Goal: Task Accomplishment & Management: Manage account settings

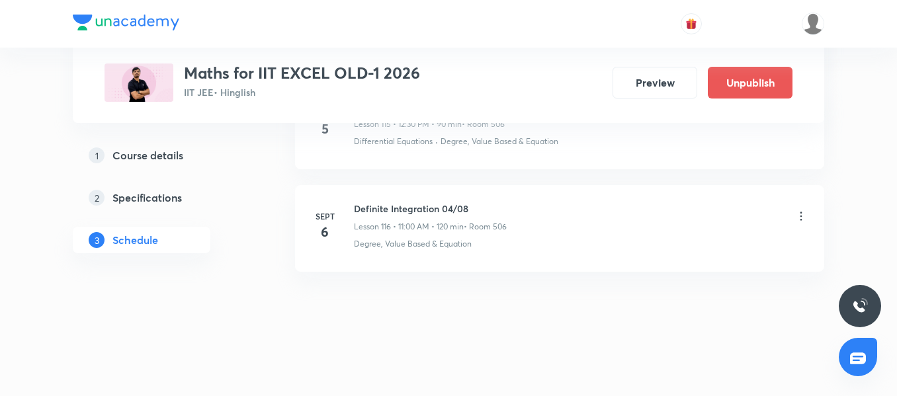
scroll to position [11888, 0]
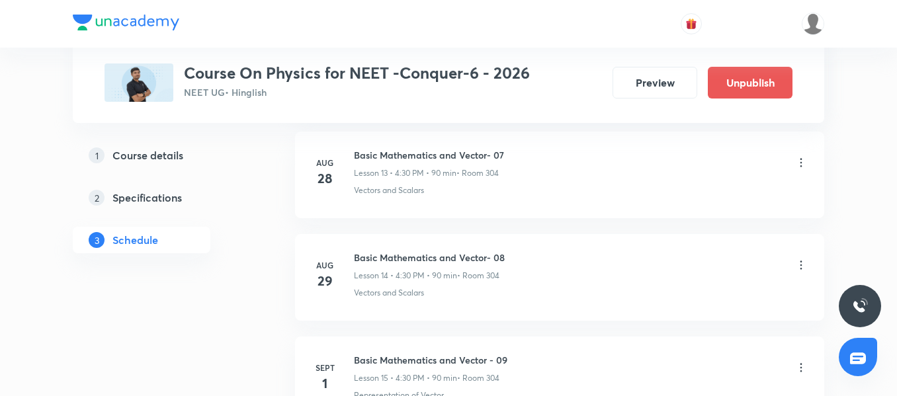
scroll to position [2613, 0]
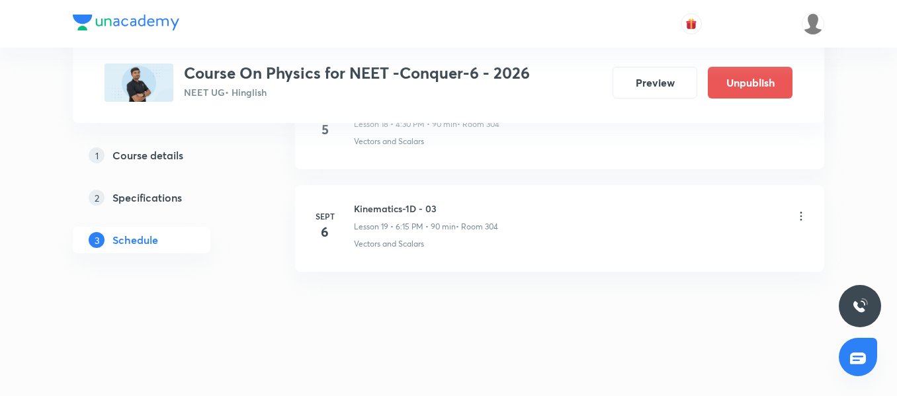
click at [800, 212] on icon at bounding box center [801, 216] width 13 height 13
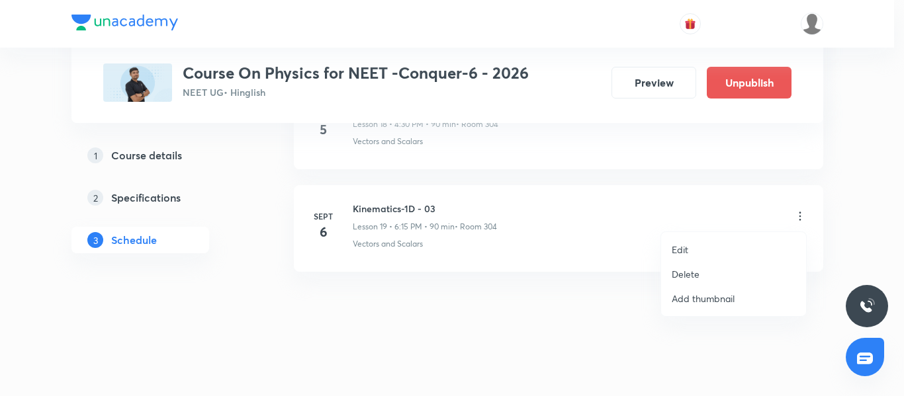
click at [708, 275] on li "Delete" at bounding box center [733, 274] width 145 height 24
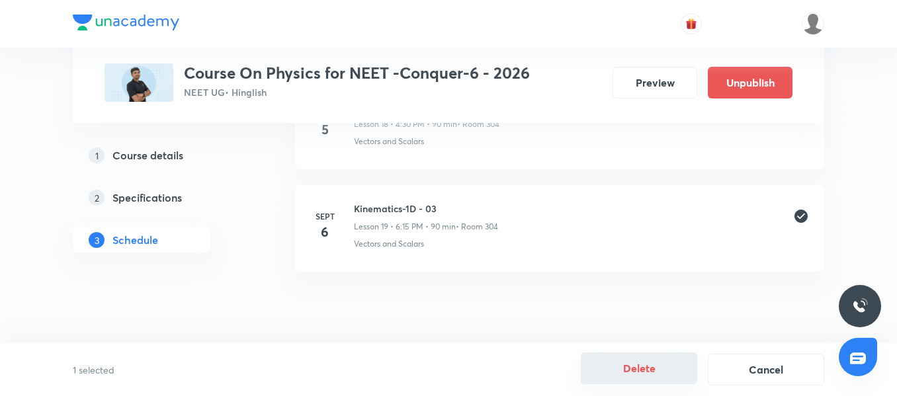
click at [651, 371] on button "Delete" at bounding box center [639, 369] width 116 height 32
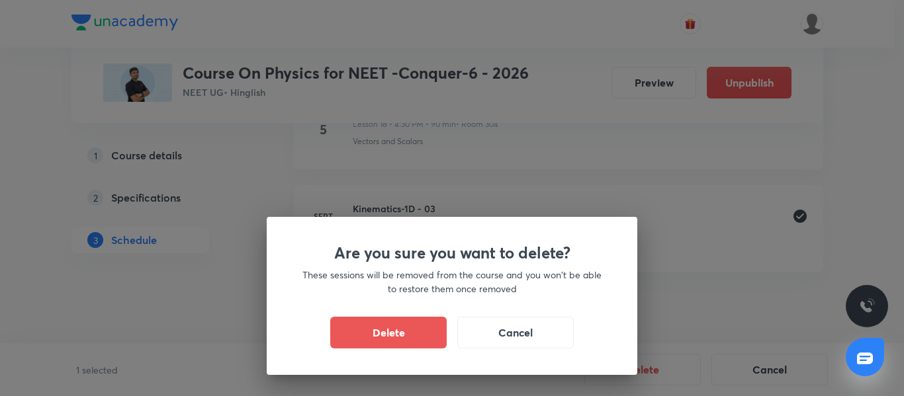
click at [380, 315] on div "Are you sure you want to delete? These sessions will be removed from the course…" at bounding box center [452, 296] width 371 height 158
click at [394, 347] on div "Delete Cancel" at bounding box center [451, 333] width 307 height 32
click at [394, 332] on button "Delete" at bounding box center [388, 332] width 116 height 32
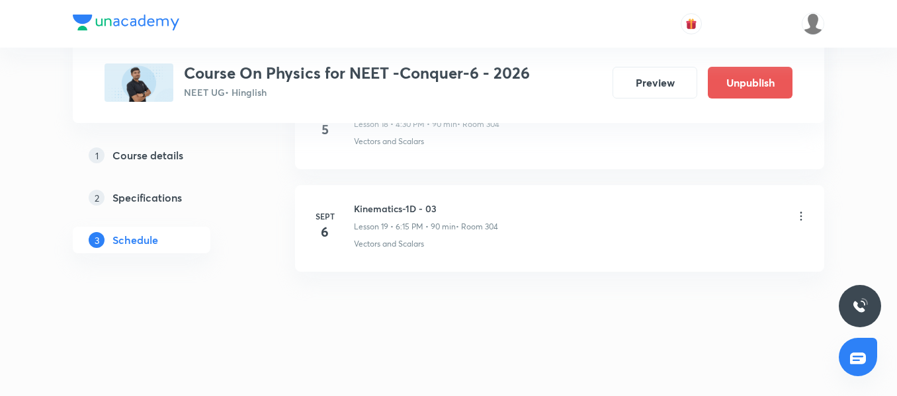
scroll to position [2510, 0]
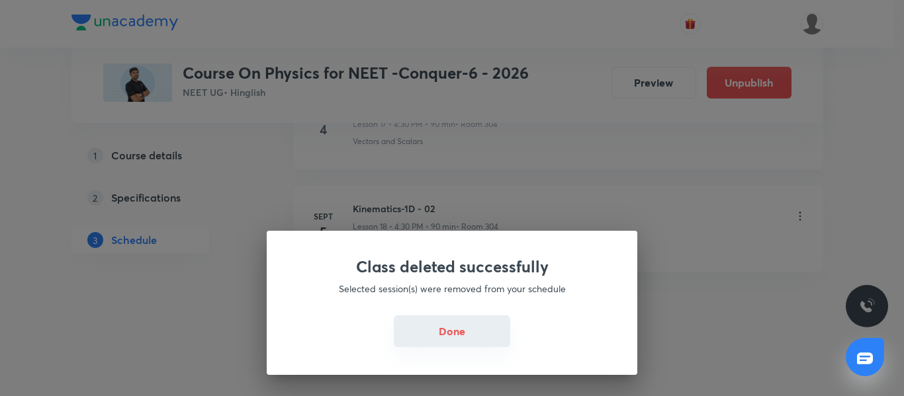
click at [462, 336] on button "Done" at bounding box center [452, 332] width 116 height 32
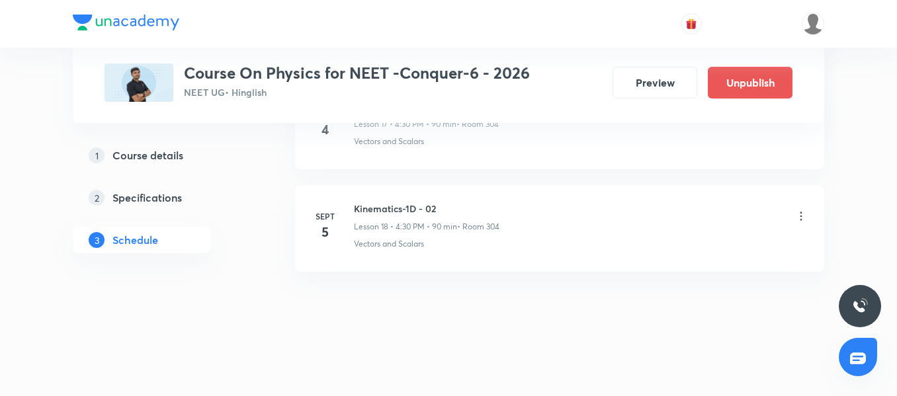
click at [805, 214] on icon at bounding box center [801, 216] width 13 height 13
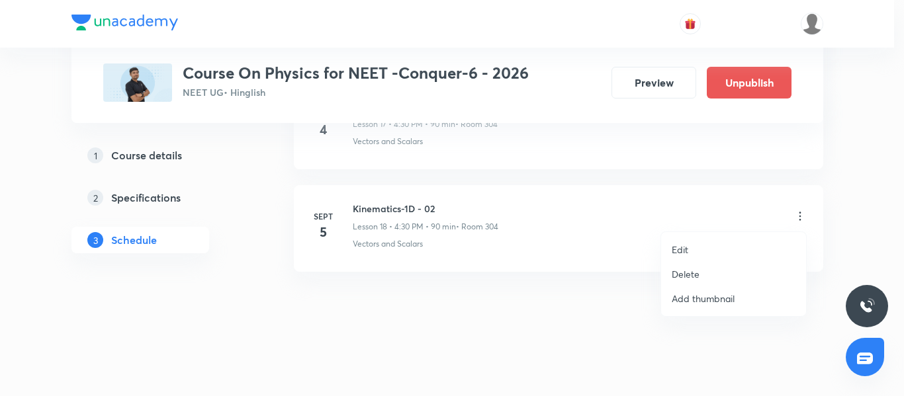
click at [699, 273] on li "Delete" at bounding box center [733, 274] width 145 height 24
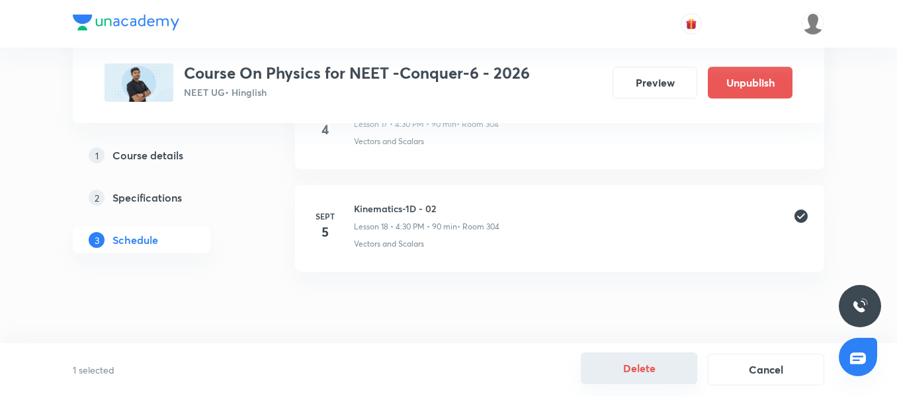
click at [653, 375] on button "Delete" at bounding box center [639, 369] width 116 height 32
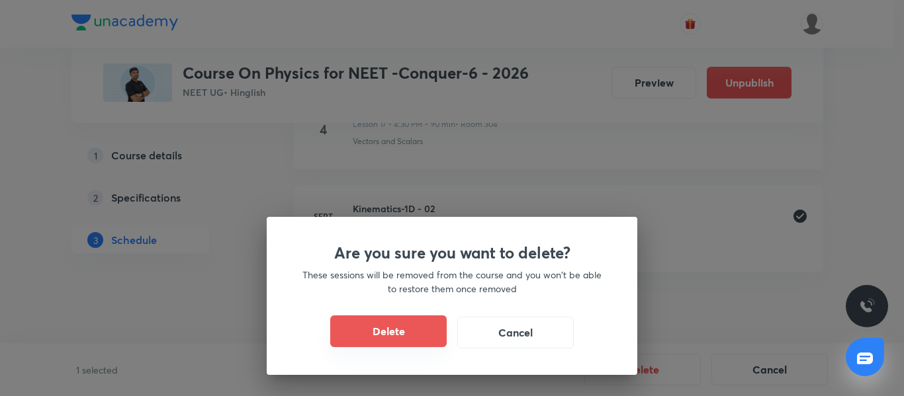
click at [415, 341] on button "Delete" at bounding box center [388, 332] width 116 height 32
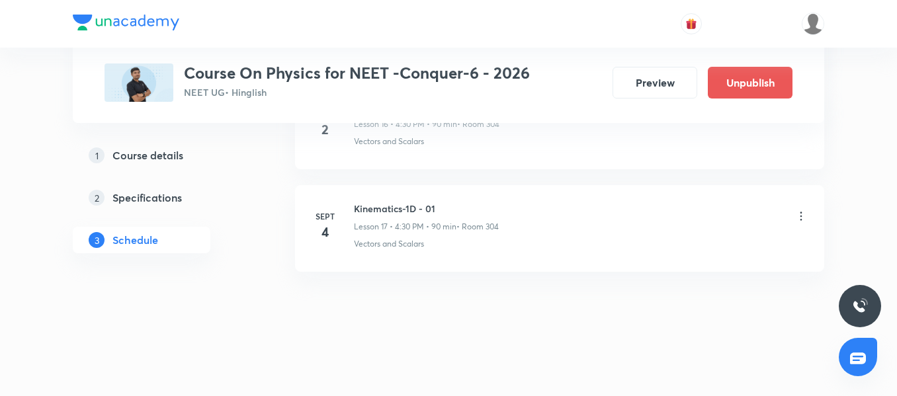
scroll to position [2408, 0]
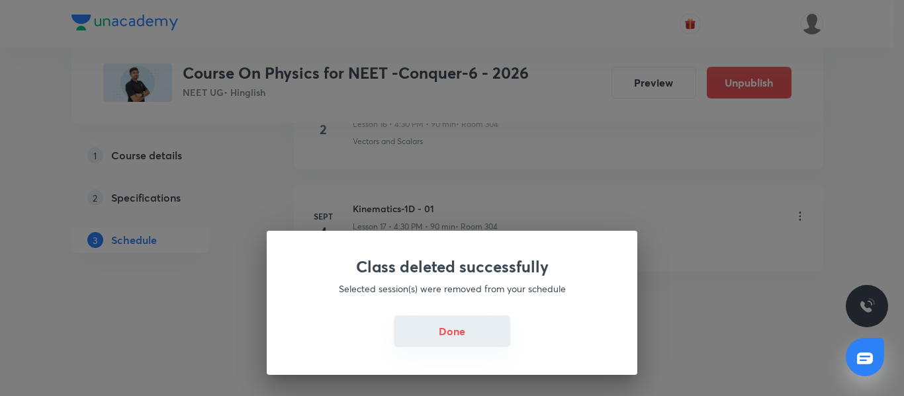
click at [459, 343] on button "Done" at bounding box center [452, 332] width 116 height 32
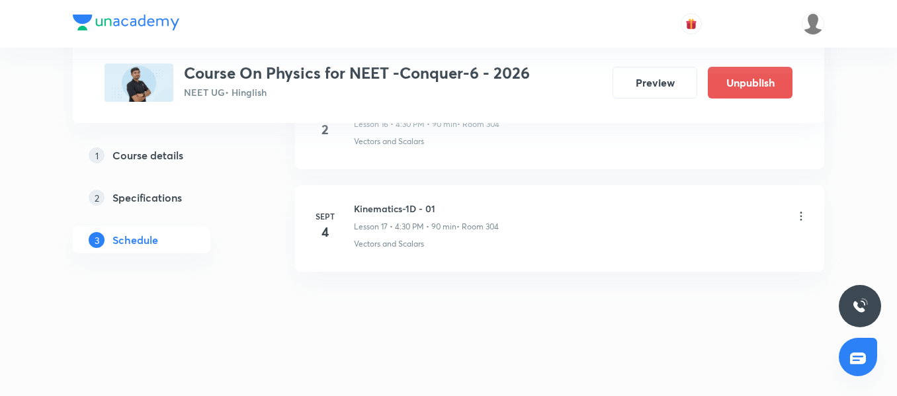
click at [394, 209] on h6 "Kinematics-1D - 01" at bounding box center [426, 209] width 145 height 14
copy h6 "Kinematics-1D - 01"
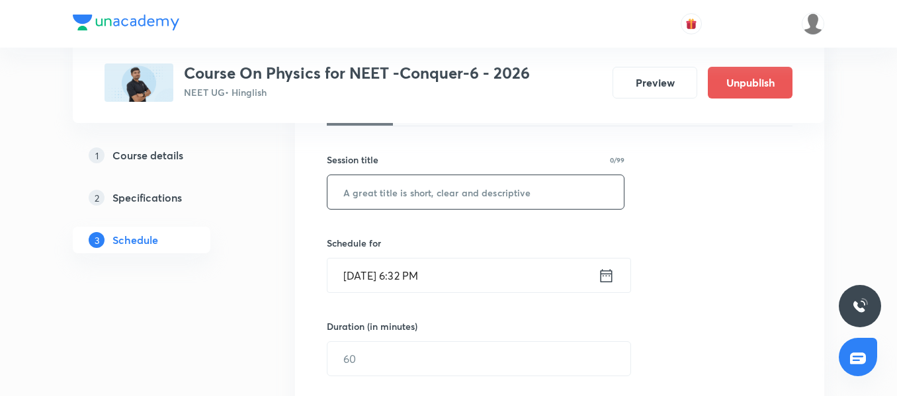
scroll to position [190, 0]
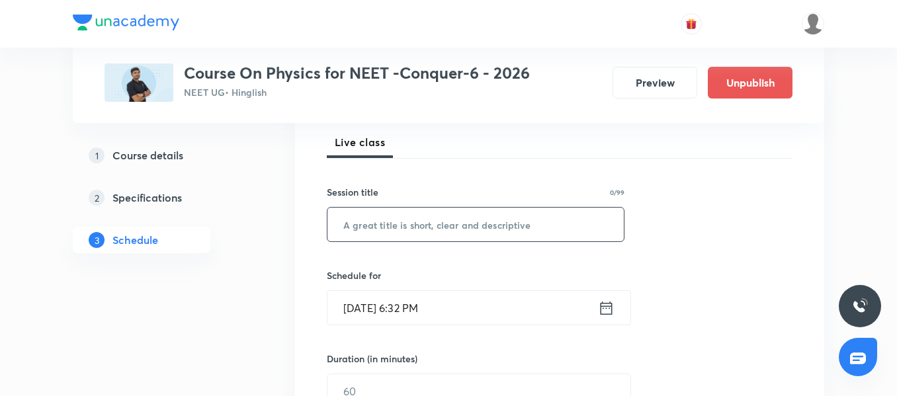
click at [398, 212] on input "text" at bounding box center [476, 225] width 296 height 34
paste input "Kinematics-1D - 01"
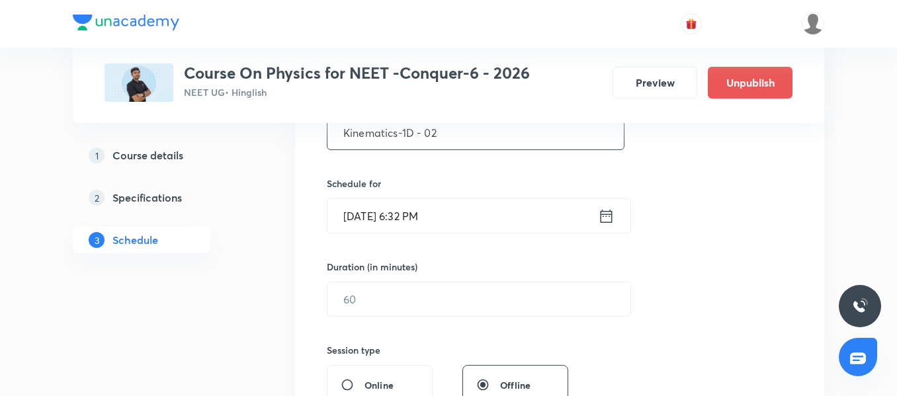
scroll to position [322, 0]
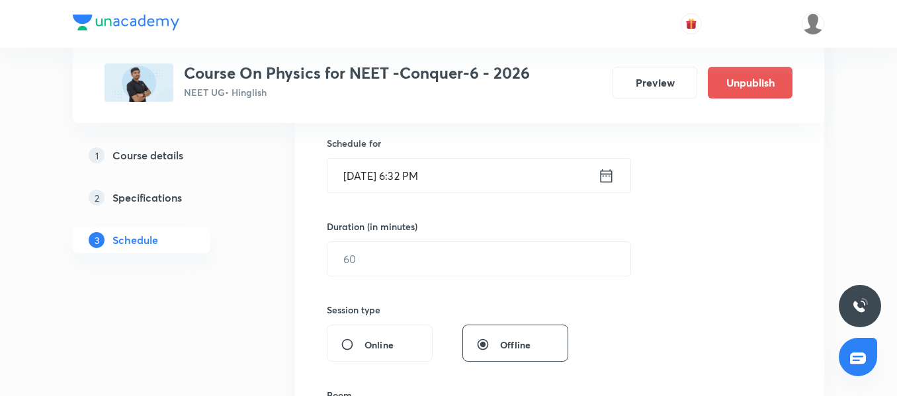
type input "Kinematics-1D - 02"
click at [496, 174] on input "Sept 5, 2025, 6:32 PM" at bounding box center [463, 176] width 271 height 34
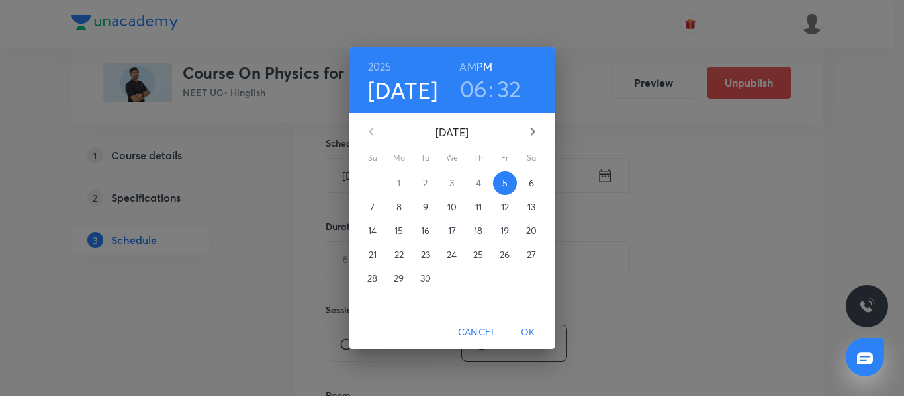
click at [527, 185] on span "6" at bounding box center [531, 183] width 24 height 13
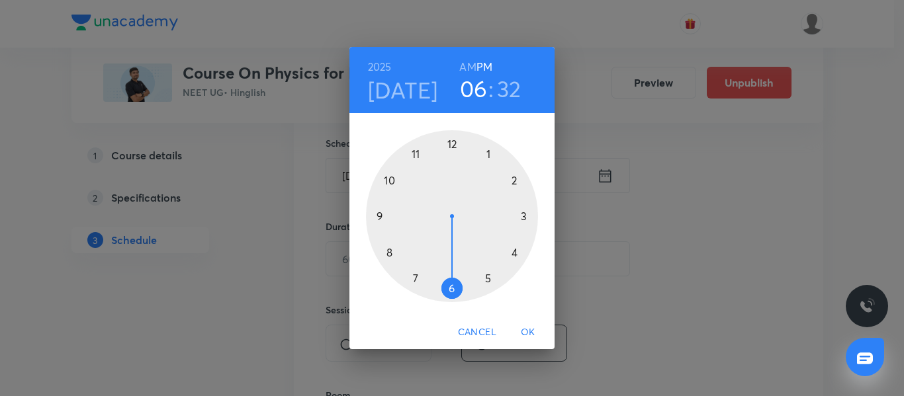
click at [482, 328] on span "Cancel" at bounding box center [477, 332] width 38 height 17
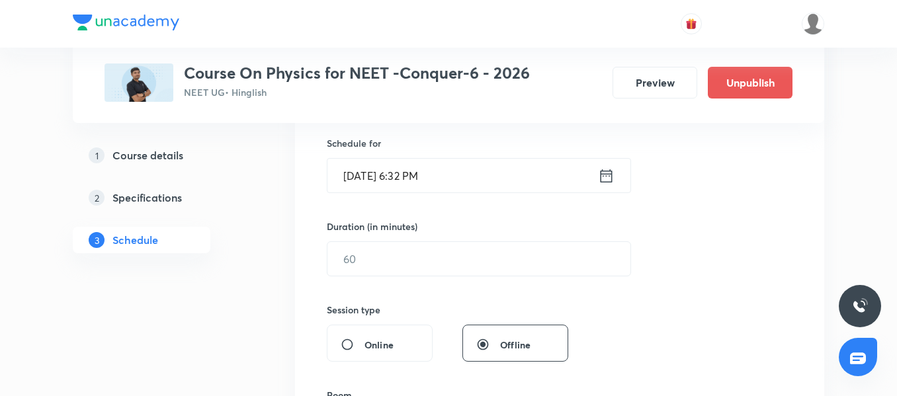
click at [507, 176] on input "Sept 5, 2025, 6:32 PM" at bounding box center [463, 176] width 271 height 34
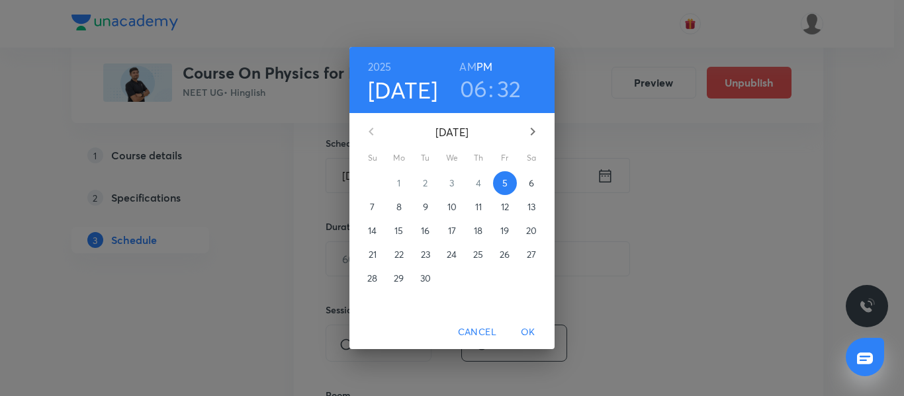
click at [529, 174] on button "6" at bounding box center [531, 183] width 24 height 24
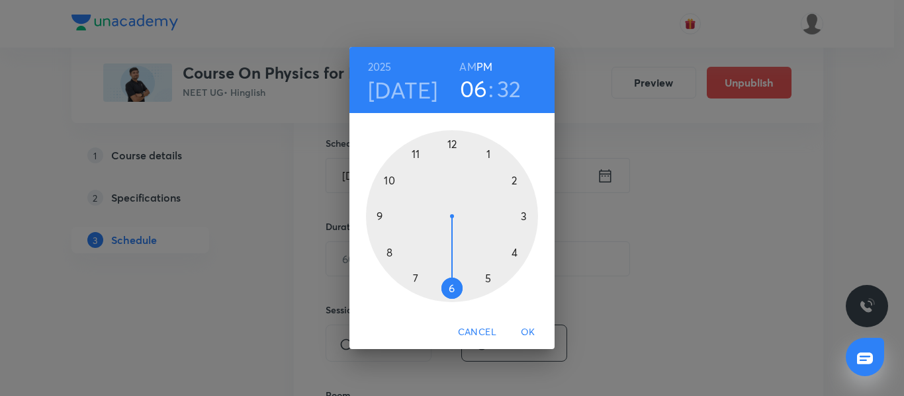
click at [450, 286] on div at bounding box center [452, 216] width 172 height 172
click at [525, 218] on div at bounding box center [452, 216] width 172 height 172
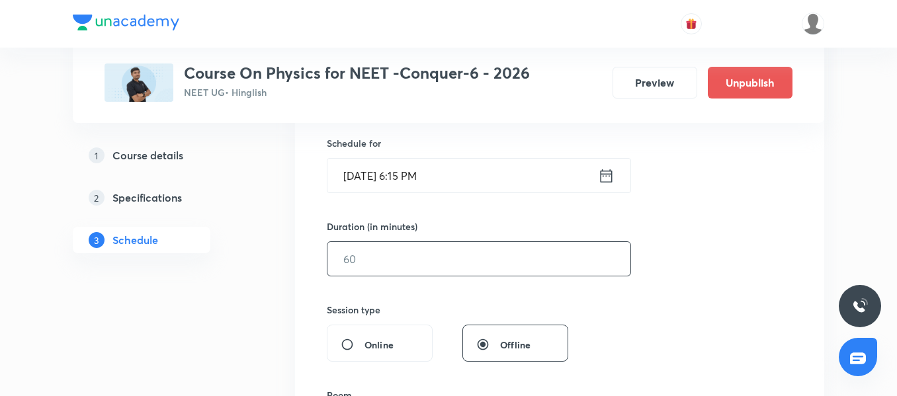
click at [392, 272] on input "text" at bounding box center [479, 259] width 303 height 34
click at [386, 245] on input "text" at bounding box center [479, 259] width 303 height 34
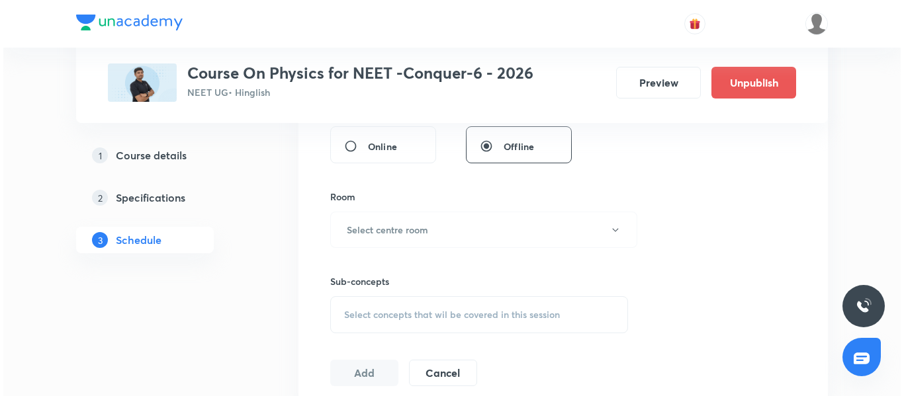
scroll to position [587, 0]
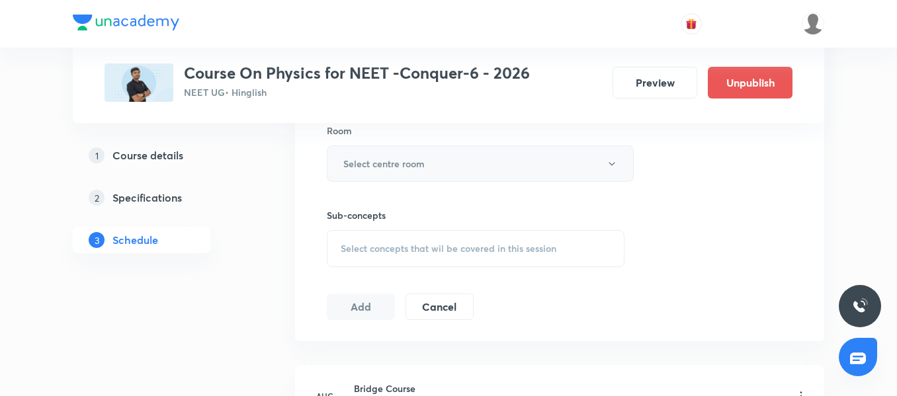
type input "90"
click at [382, 163] on h6 "Select centre room" at bounding box center [383, 164] width 81 height 14
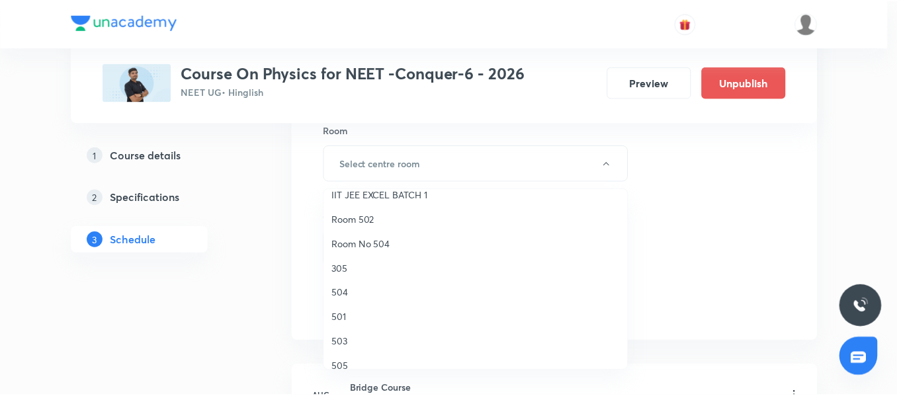
scroll to position [110, 0]
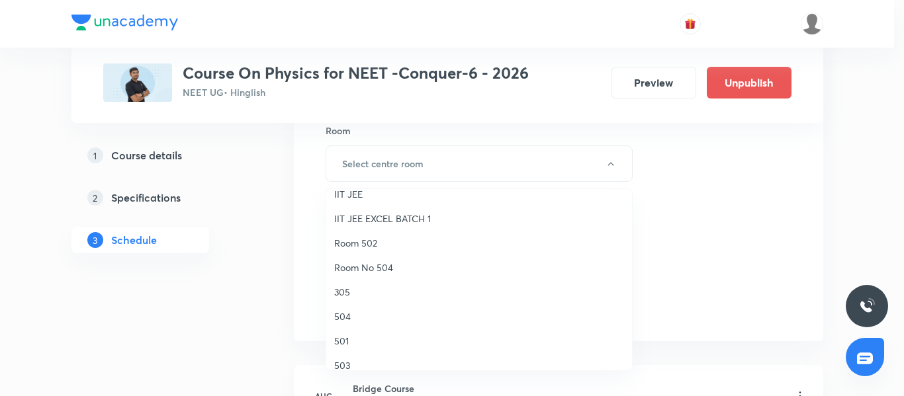
click at [359, 310] on span "504" at bounding box center [479, 317] width 290 height 14
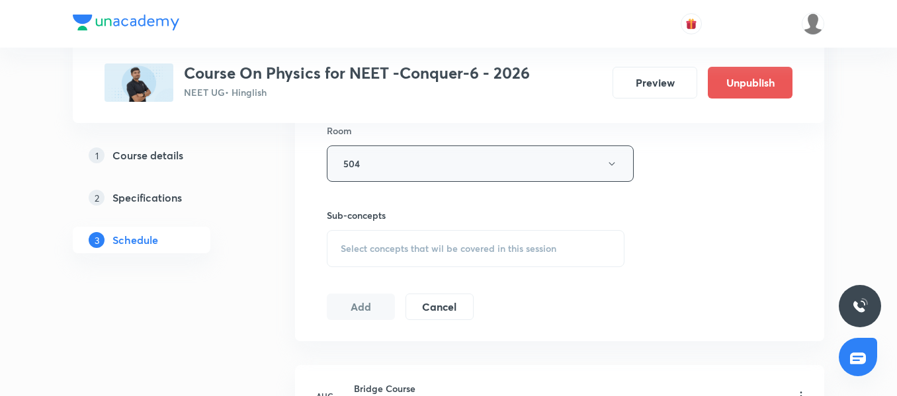
click at [387, 155] on button "504" at bounding box center [480, 164] width 307 height 36
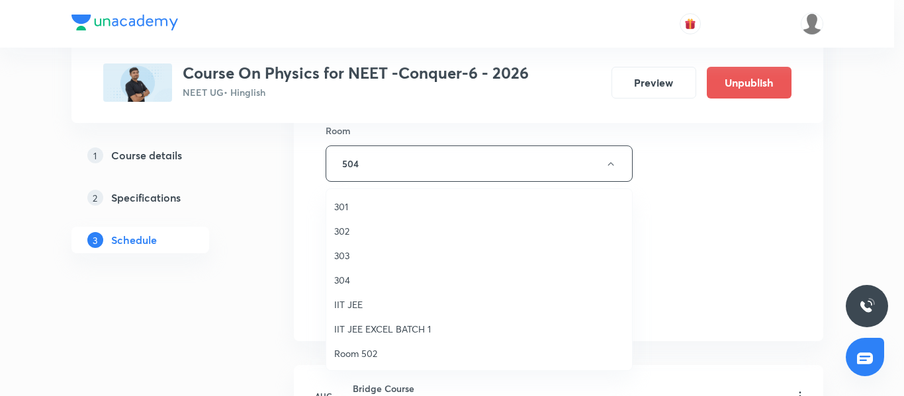
click at [355, 277] on span "304" at bounding box center [479, 280] width 290 height 14
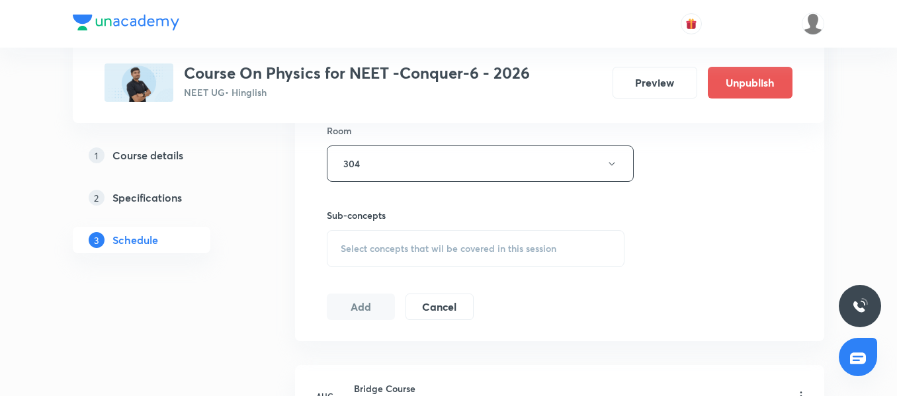
click at [359, 255] on div "Select concepts that wil be covered in this session" at bounding box center [476, 248] width 298 height 37
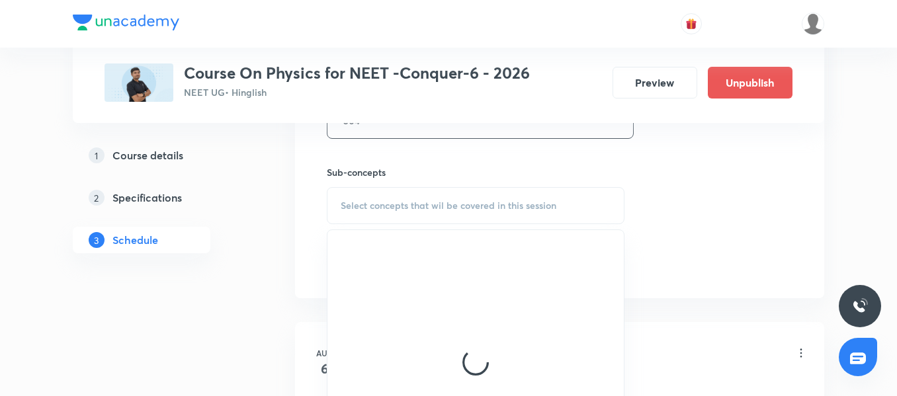
scroll to position [653, 0]
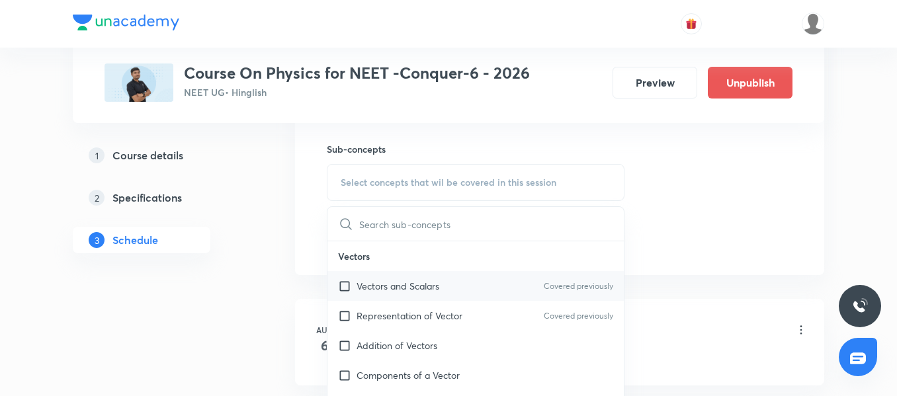
click at [382, 298] on div "Vectors and Scalars Covered previously" at bounding box center [476, 286] width 296 height 30
checkbox input "true"
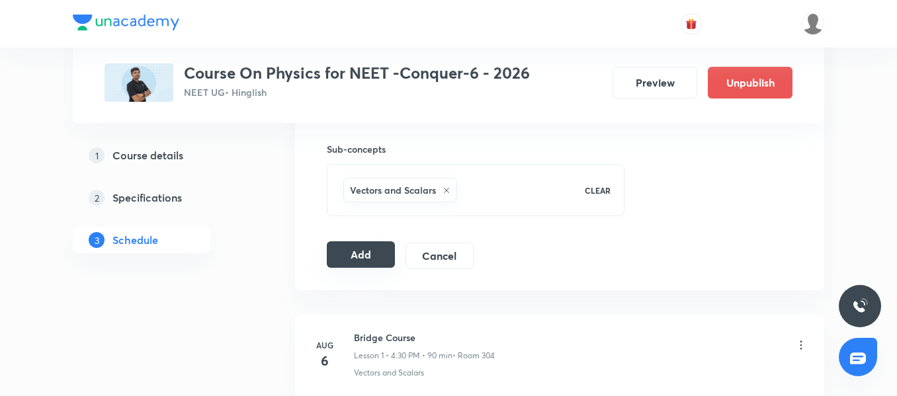
click at [369, 251] on button "Add" at bounding box center [361, 255] width 68 height 26
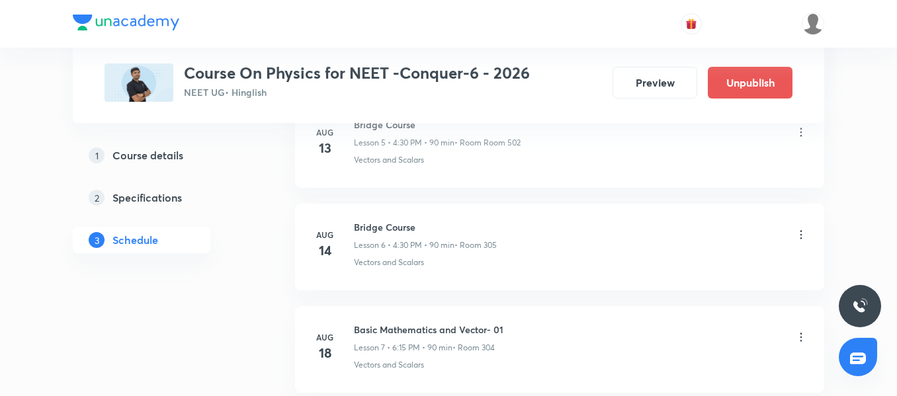
click at [335, 72] on h3 "Course On Physics for NEET -Conquer-6 - 2026" at bounding box center [357, 73] width 346 height 19
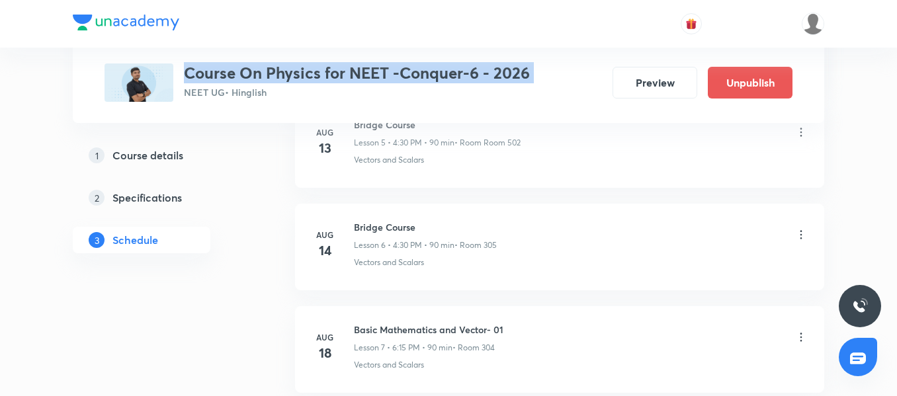
click at [335, 72] on h3 "Course On Physics for NEET -Conquer-6 - 2026" at bounding box center [357, 73] width 346 height 19
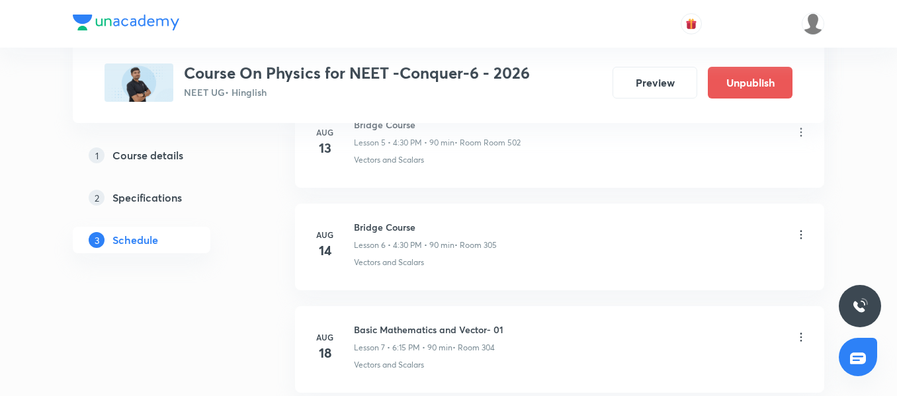
click at [371, 254] on div "Bridge Course Lesson 6 • 4:30 PM • 90 min • Room 305 Vectors and Scalars" at bounding box center [581, 244] width 454 height 48
click at [381, 228] on h6 "Bridge Course" at bounding box center [425, 227] width 143 height 14
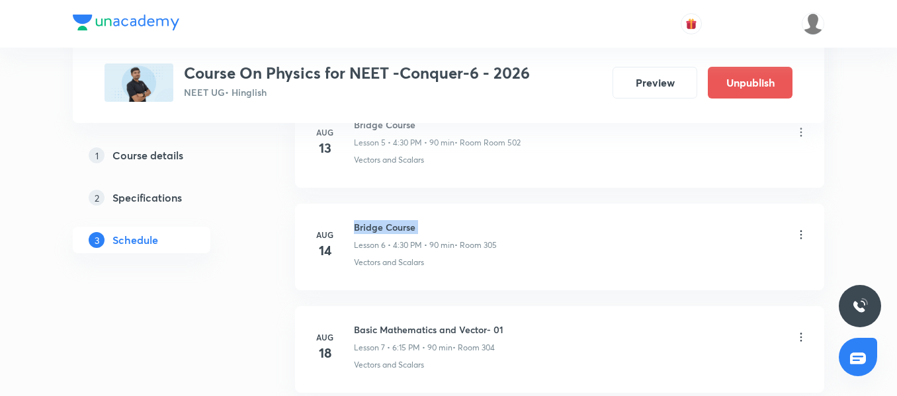
click at [381, 228] on h6 "Bridge Course" at bounding box center [425, 227] width 143 height 14
click at [398, 275] on li "Aug 14 Bridge Course Lesson 6 • 4:30 PM • 90 min • Room 305 Vectors and Scalars" at bounding box center [559, 247] width 529 height 87
click at [468, 369] on div "Vectors and Scalars" at bounding box center [581, 365] width 454 height 12
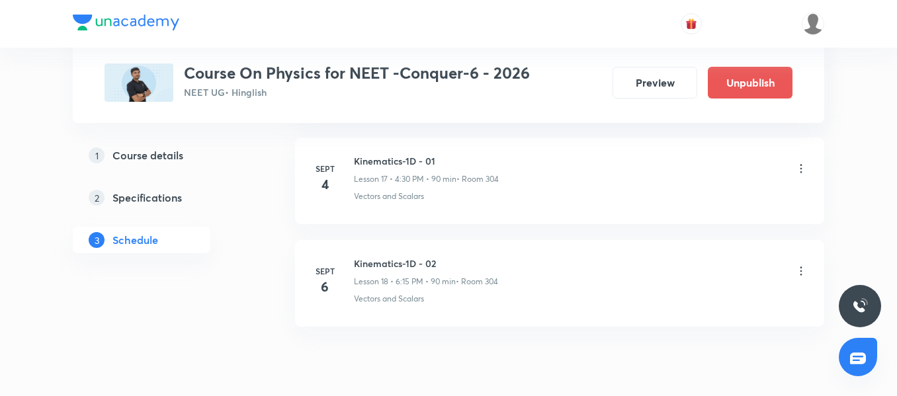
scroll to position [1902, 0]
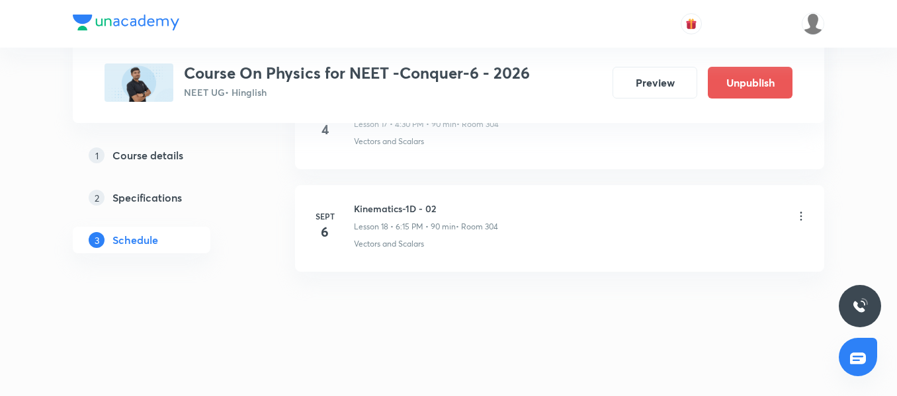
click at [386, 200] on li "Sept 6 Kinematics-1D - 02 Lesson 18 • 6:15 PM • 90 min • Room 304 Vectors and S…" at bounding box center [559, 228] width 529 height 87
click at [433, 234] on div "Kinematics-1D - 02 Lesson 18 • 6:15 PM • 90 min • Room 304 Vectors and Scalars" at bounding box center [581, 226] width 454 height 48
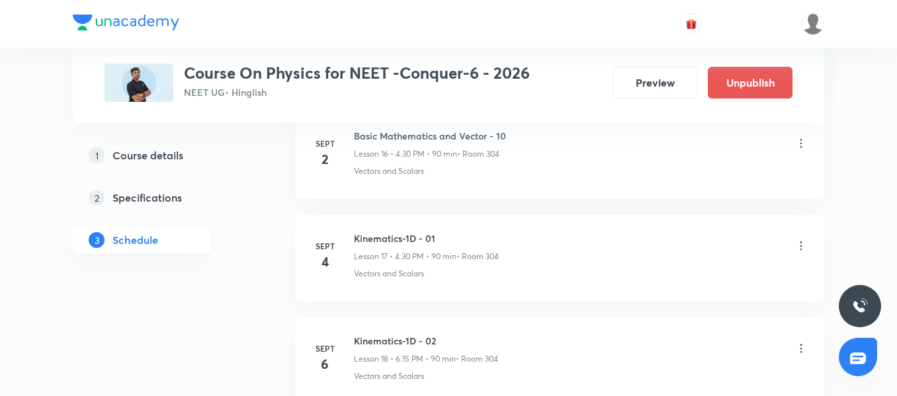
scroll to position [1638, 0]
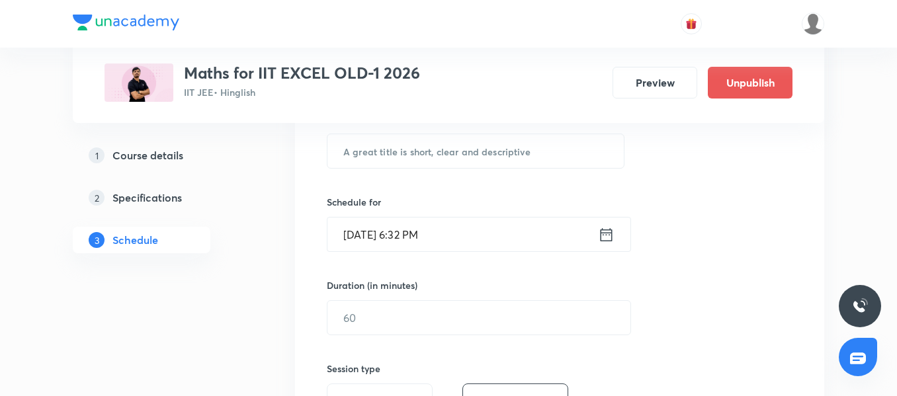
scroll to position [198, 0]
